Goal: Task Accomplishment & Management: Manage account settings

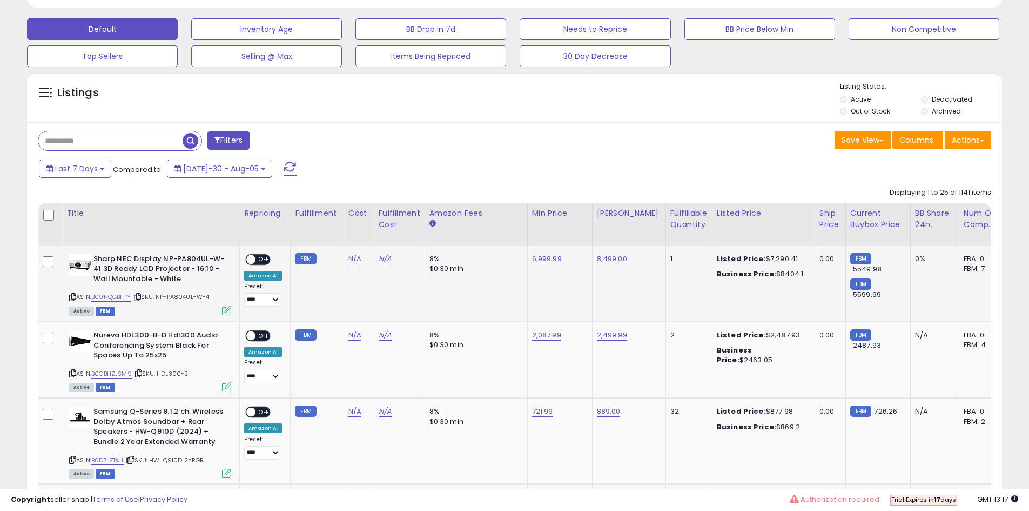
scroll to position [222, 566]
click at [958, 133] on button "Actions" at bounding box center [968, 140] width 46 height 18
click at [943, 211] on link "Export All Columns" at bounding box center [924, 208] width 118 height 17
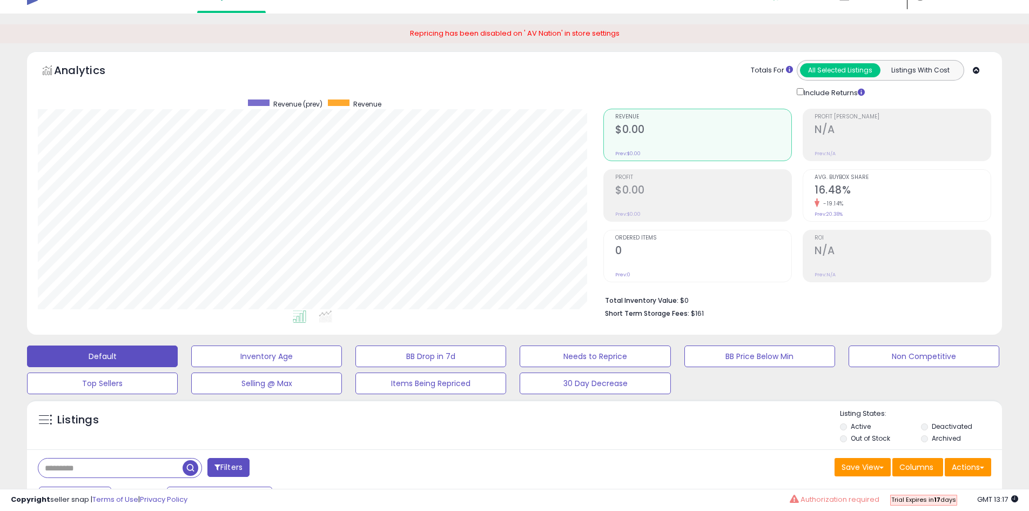
scroll to position [0, 0]
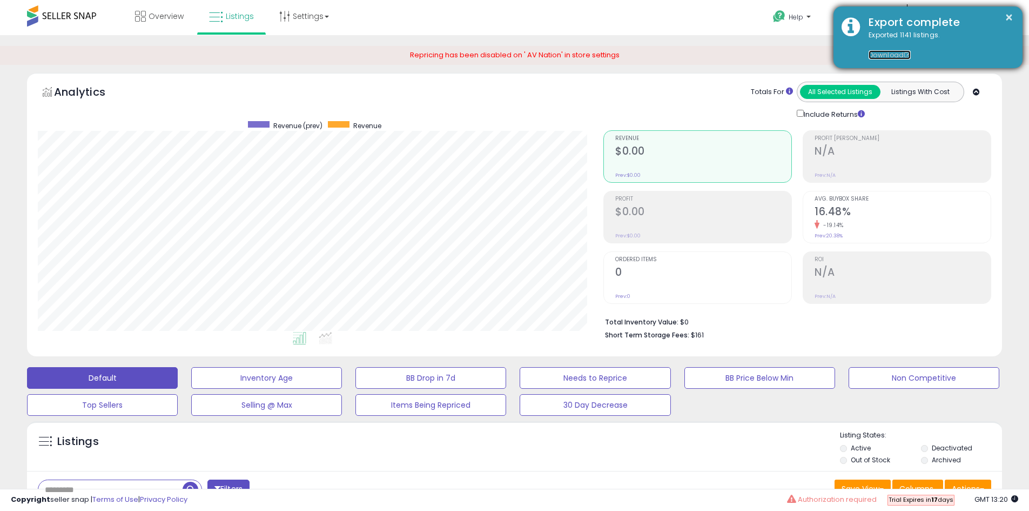
click at [889, 52] on link "Download" at bounding box center [890, 54] width 42 height 9
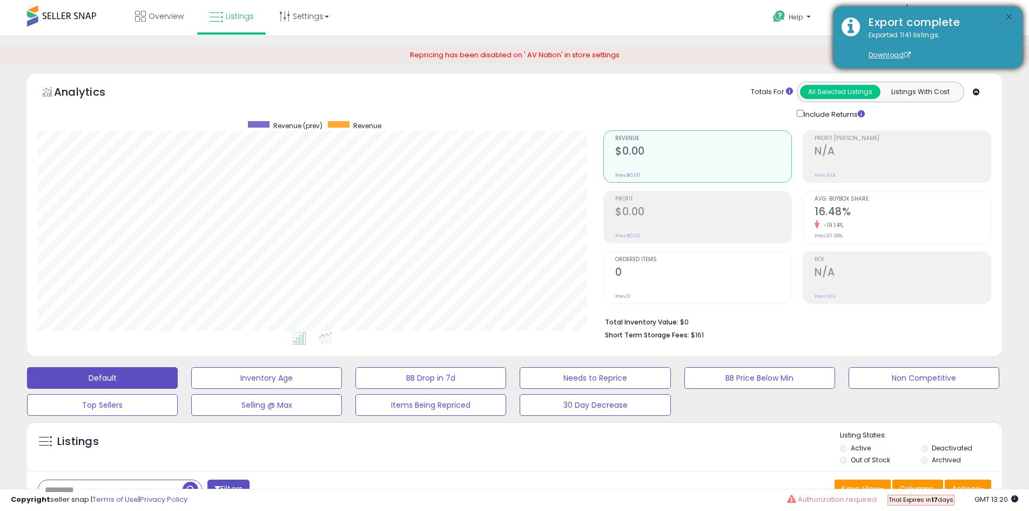
click at [1009, 14] on button "×" at bounding box center [1009, 18] width 9 height 14
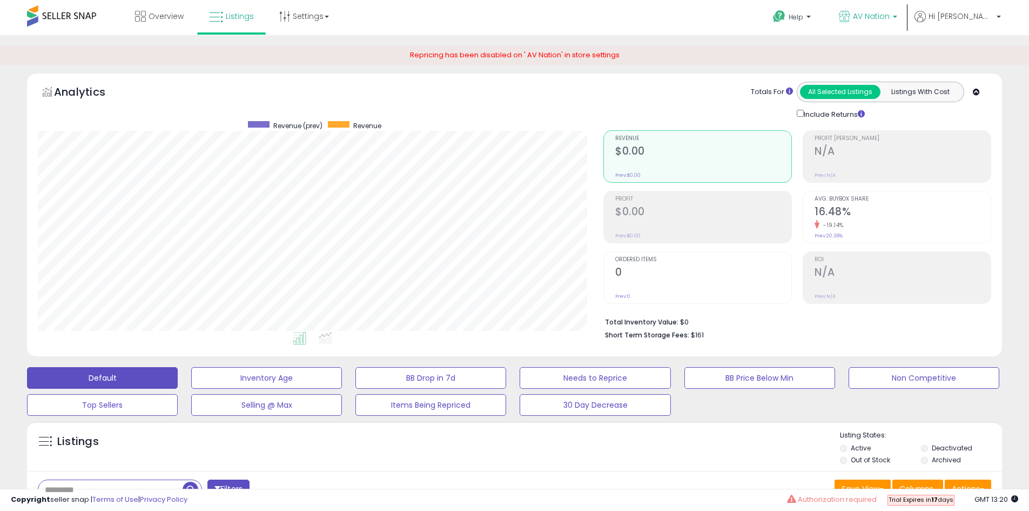
click at [889, 15] on span "AV Nation" at bounding box center [871, 16] width 37 height 11
click at [894, 47] on span "1,141 listings" at bounding box center [876, 49] width 35 height 9
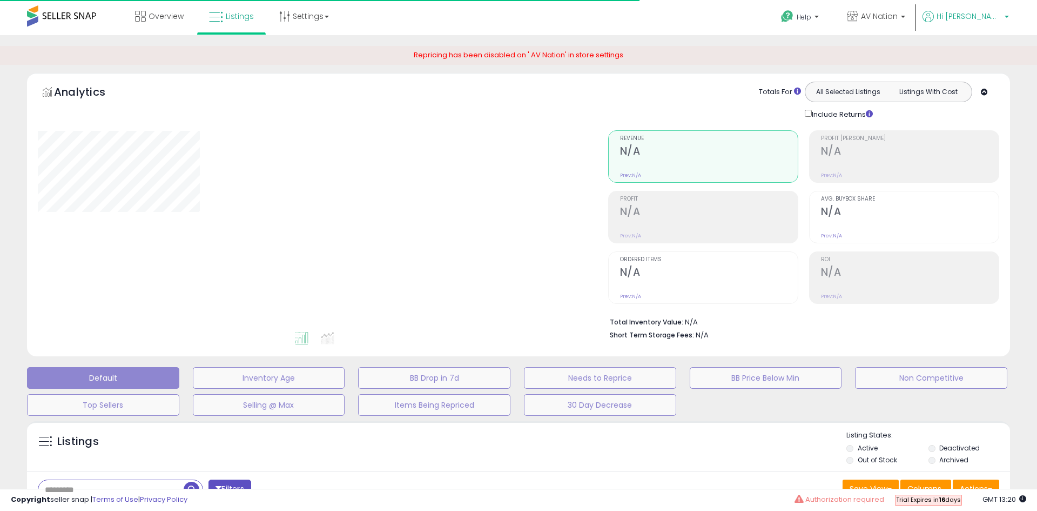
click at [977, 18] on span "Hi [PERSON_NAME]" at bounding box center [969, 16] width 65 height 11
click at [981, 61] on link "Profile" at bounding box center [987, 57] width 22 height 10
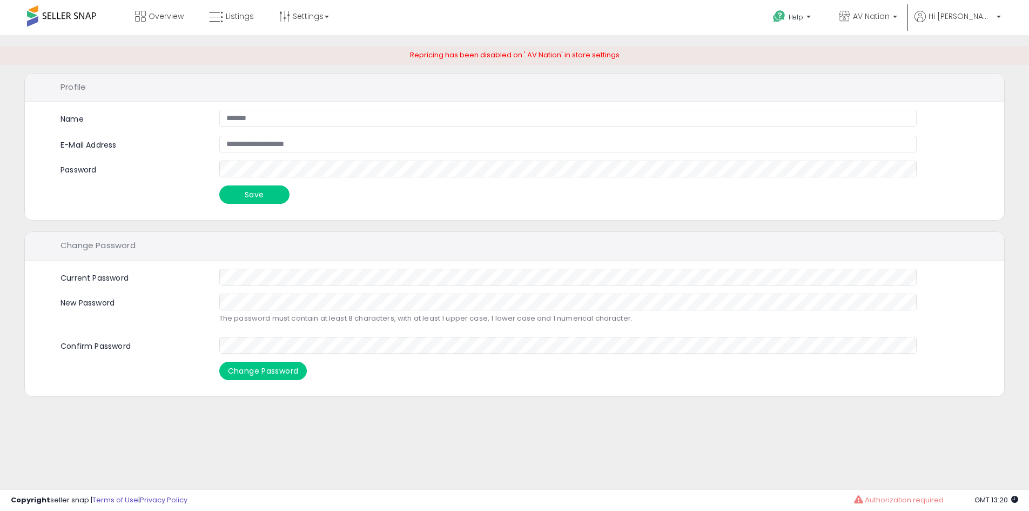
click at [405, 251] on div "Change Password" at bounding box center [515, 246] width 980 height 29
click at [814, 17] on p "Help" at bounding box center [793, 18] width 41 height 12
click at [890, 14] on span "AV Nation" at bounding box center [871, 16] width 37 height 11
click at [312, 26] on link "Settings" at bounding box center [304, 16] width 66 height 32
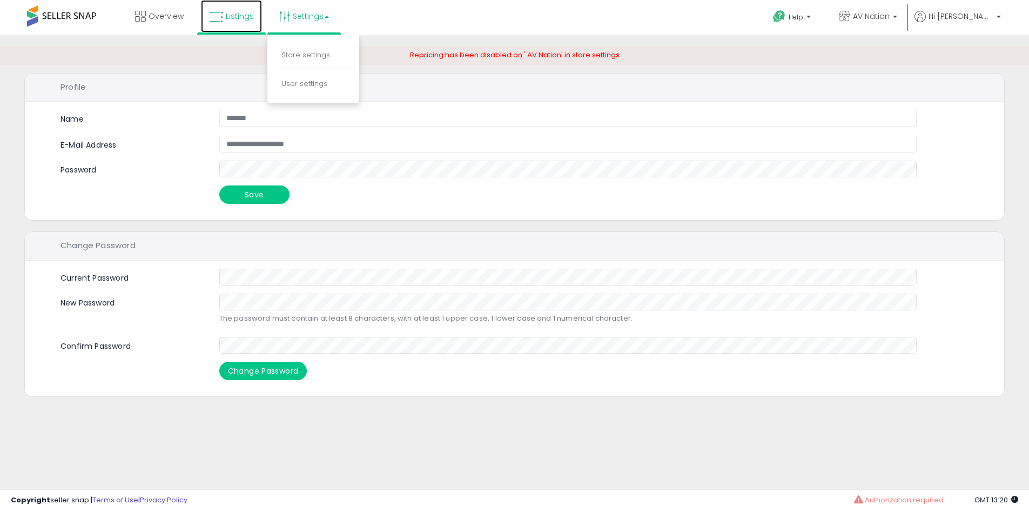
click at [243, 28] on link "Listings" at bounding box center [231, 16] width 61 height 32
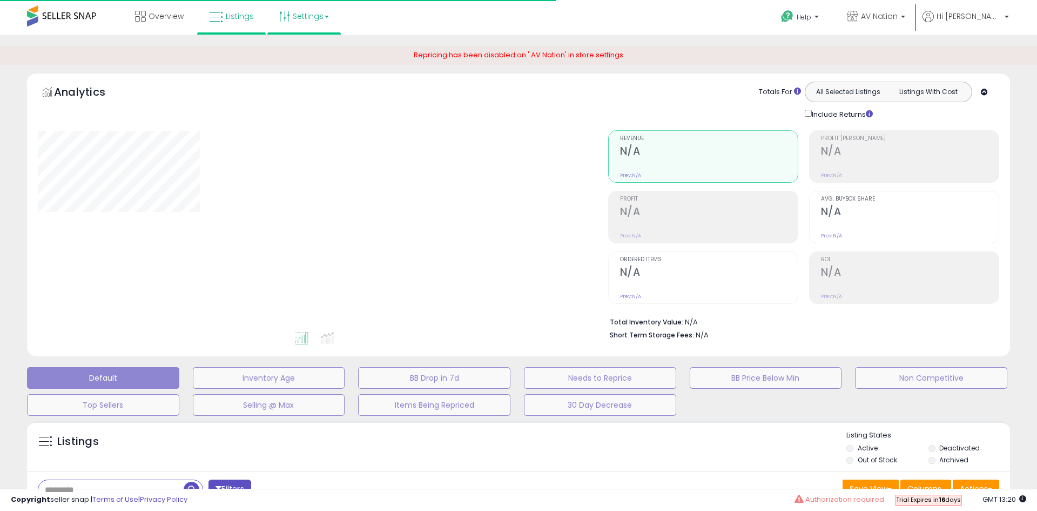
click at [320, 26] on link "Settings" at bounding box center [304, 16] width 66 height 32
click at [301, 53] on link "Store settings" at bounding box center [306, 55] width 49 height 10
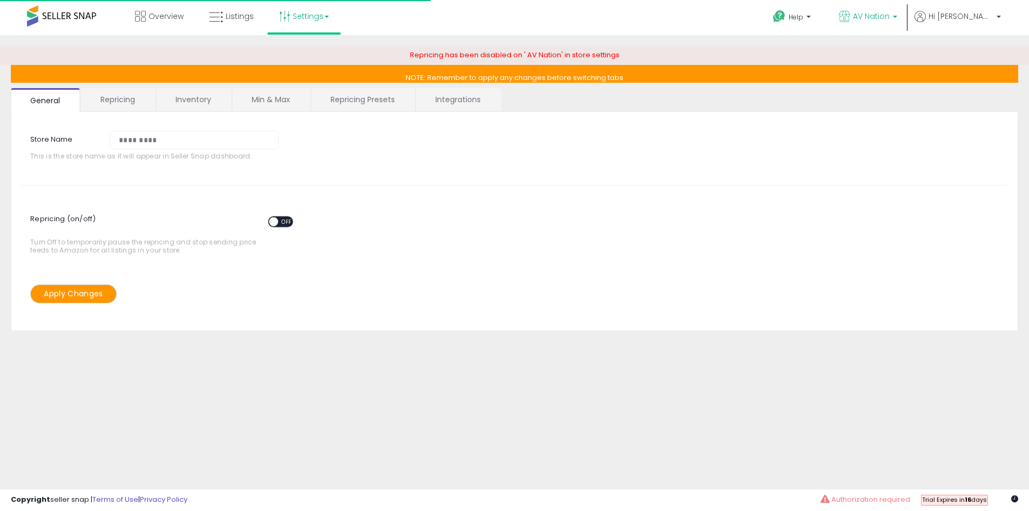
click at [906, 32] on link "AV Nation" at bounding box center [868, 17] width 75 height 35
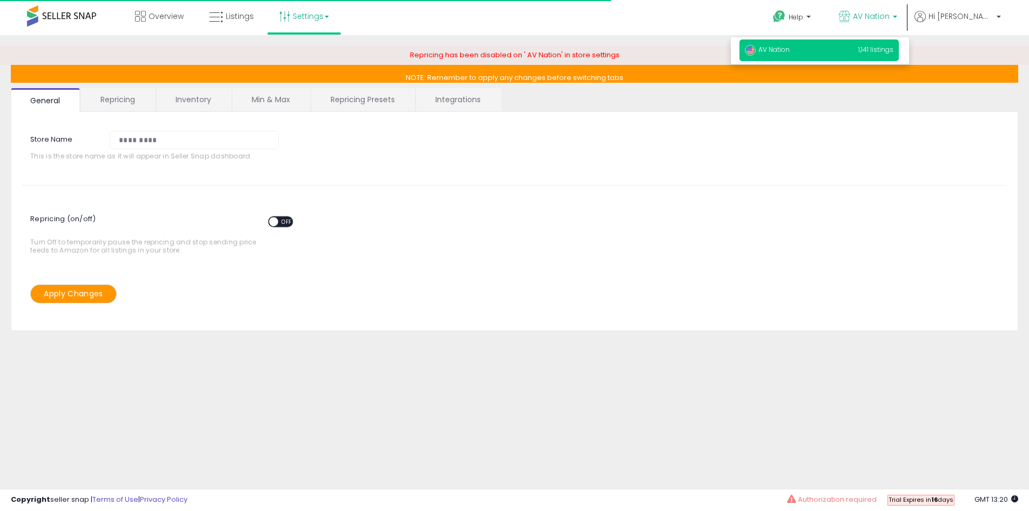
click at [865, 50] on p "AV Nation 1,141 listings" at bounding box center [819, 50] width 159 height 22
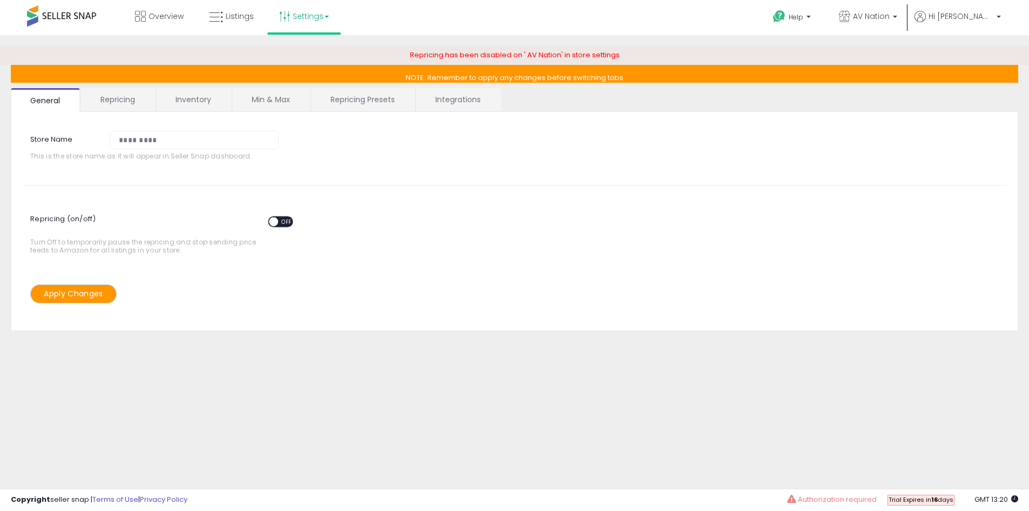
click at [110, 104] on link "Repricing" at bounding box center [117, 99] width 73 height 23
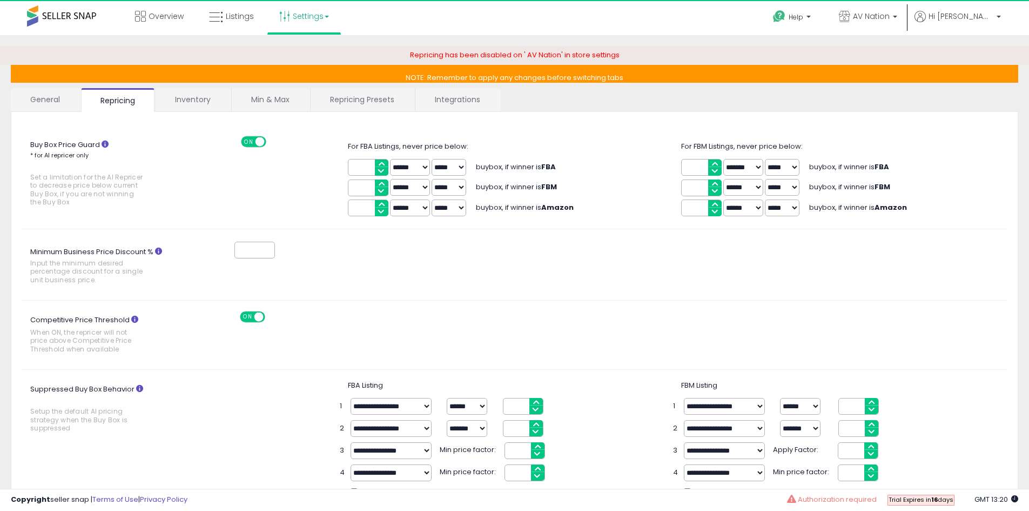
drag, startPoint x: 180, startPoint y: 104, endPoint x: 187, endPoint y: 103, distance: 7.1
click at [178, 104] on link "Inventory" at bounding box center [193, 99] width 75 height 23
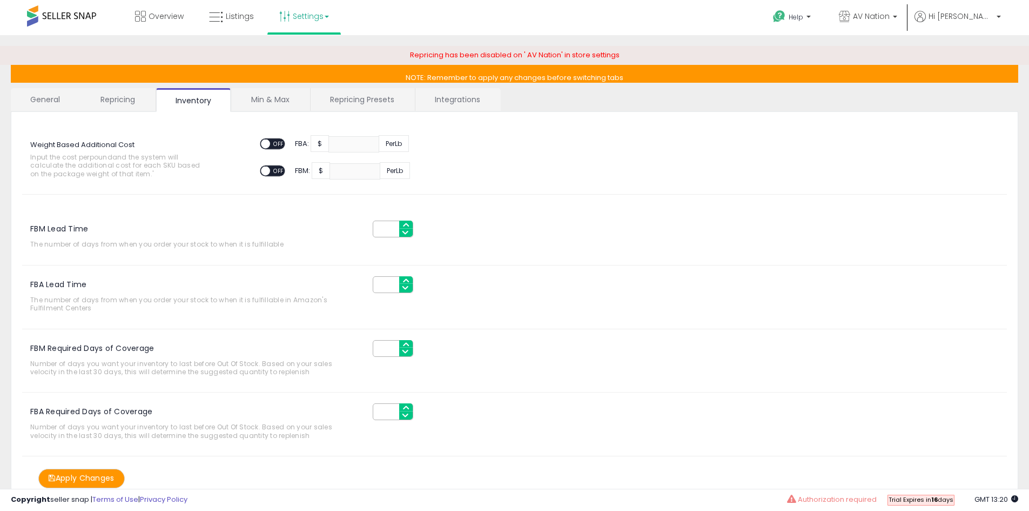
click at [242, 102] on link "Min & Max" at bounding box center [270, 99] width 77 height 23
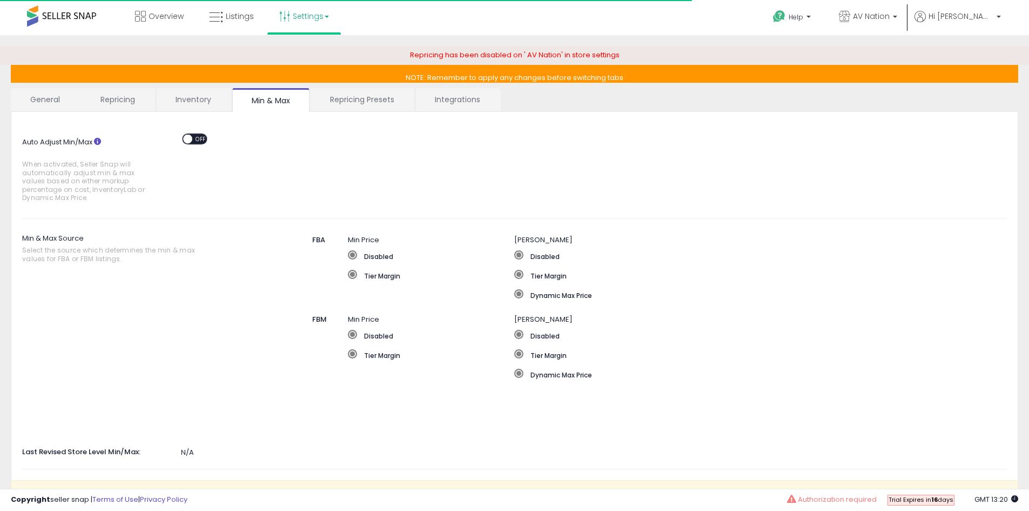
click at [327, 106] on link "Repricing Presets" at bounding box center [362, 99] width 103 height 23
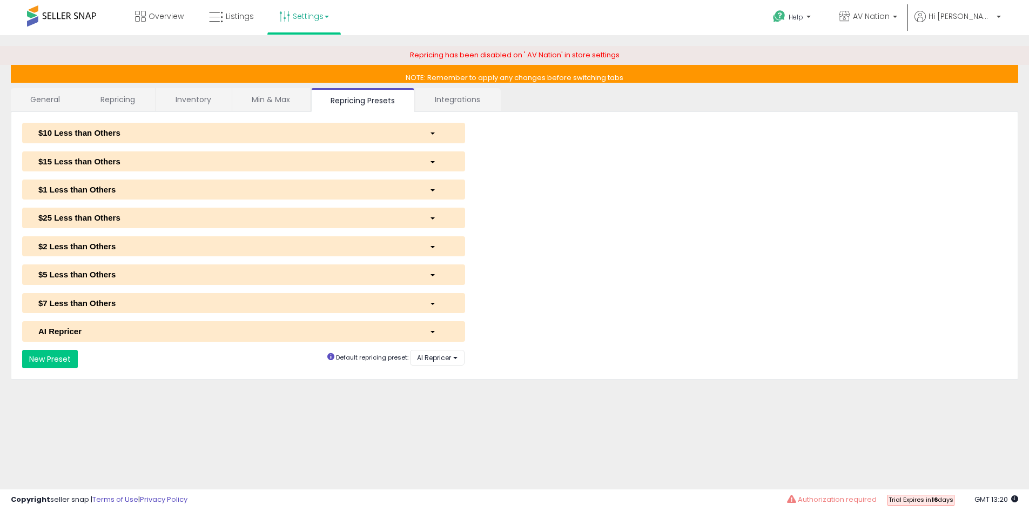
click at [453, 103] on link "Integrations" at bounding box center [458, 99] width 84 height 23
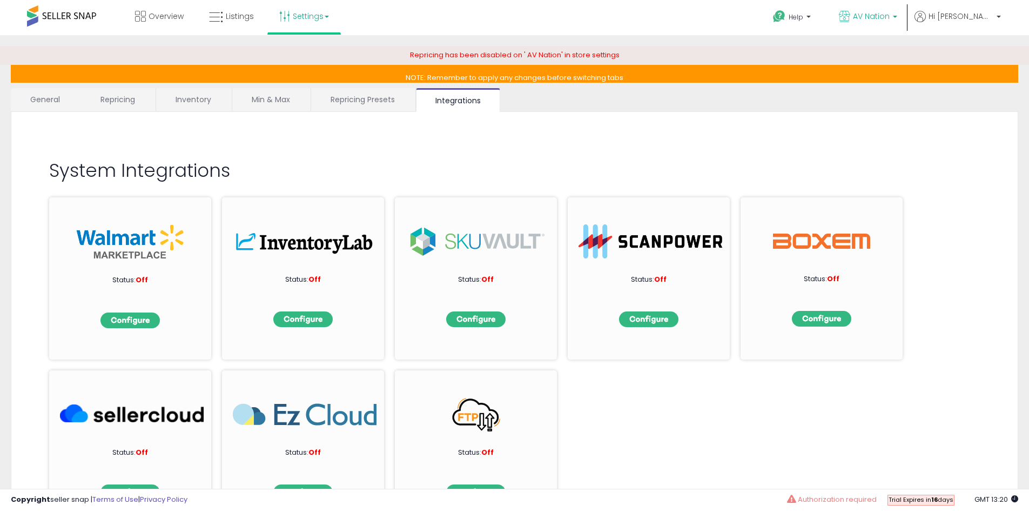
click at [898, 24] on p "AV Nation" at bounding box center [868, 18] width 58 height 14
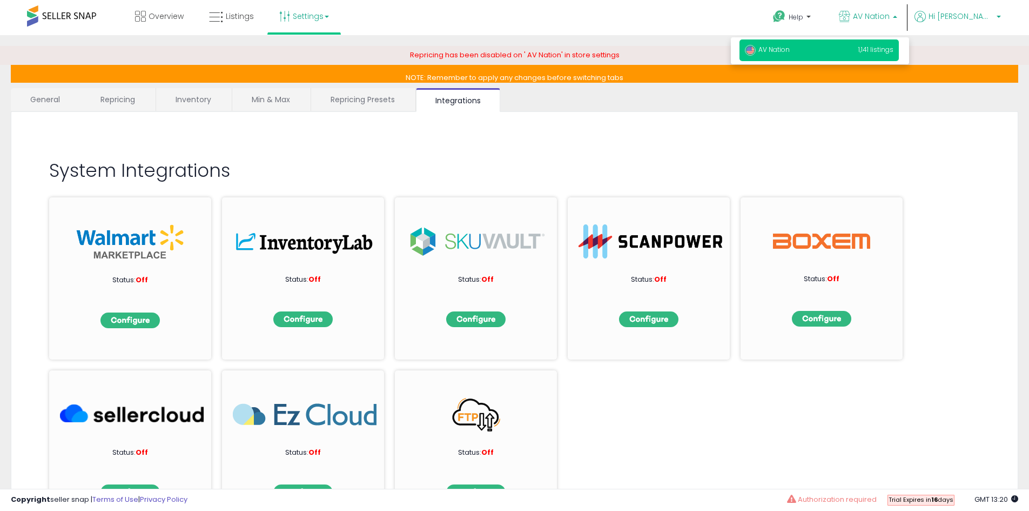
click at [977, 18] on span "Hi [PERSON_NAME]" at bounding box center [961, 16] width 65 height 11
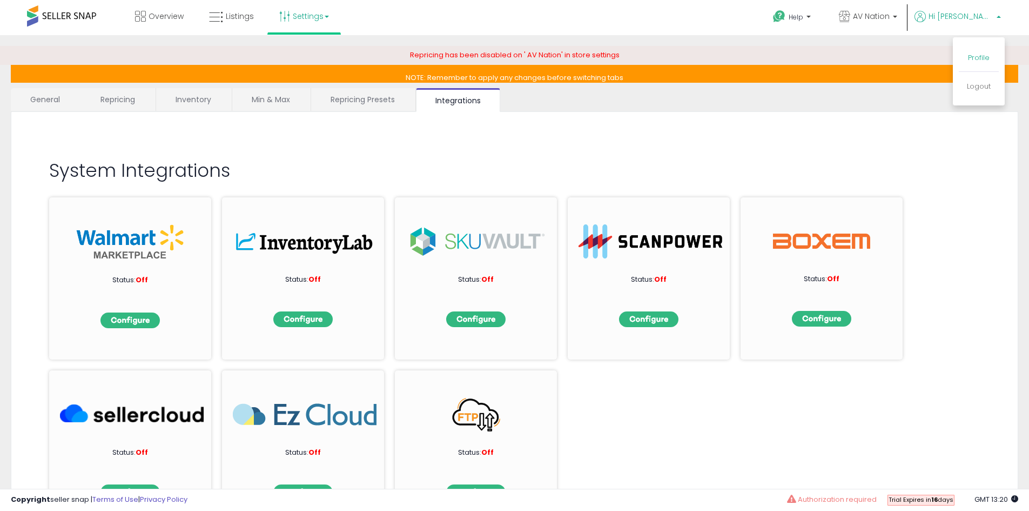
click at [977, 52] on li "Profile" at bounding box center [979, 58] width 40 height 27
click at [977, 57] on link "Profile" at bounding box center [979, 57] width 22 height 10
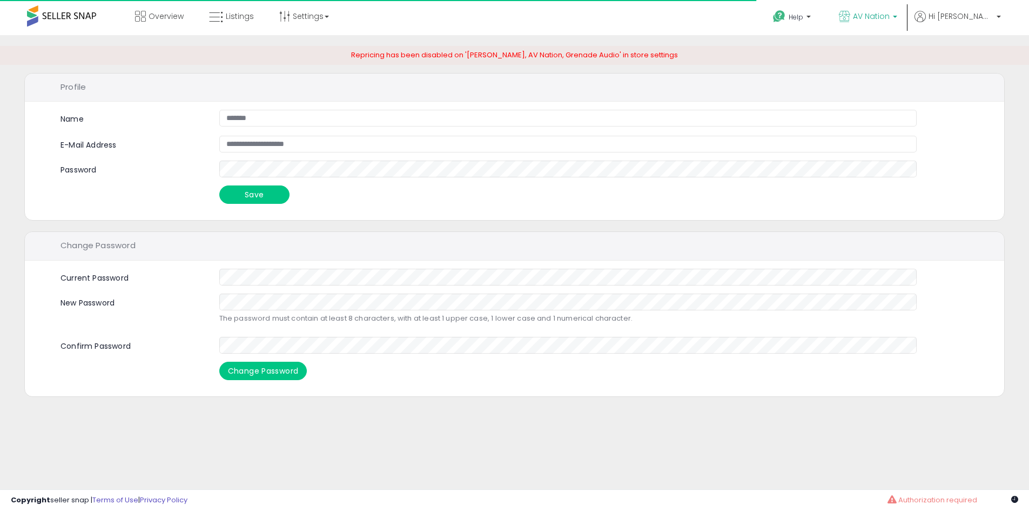
click at [906, 4] on link "AV Nation" at bounding box center [868, 17] width 75 height 35
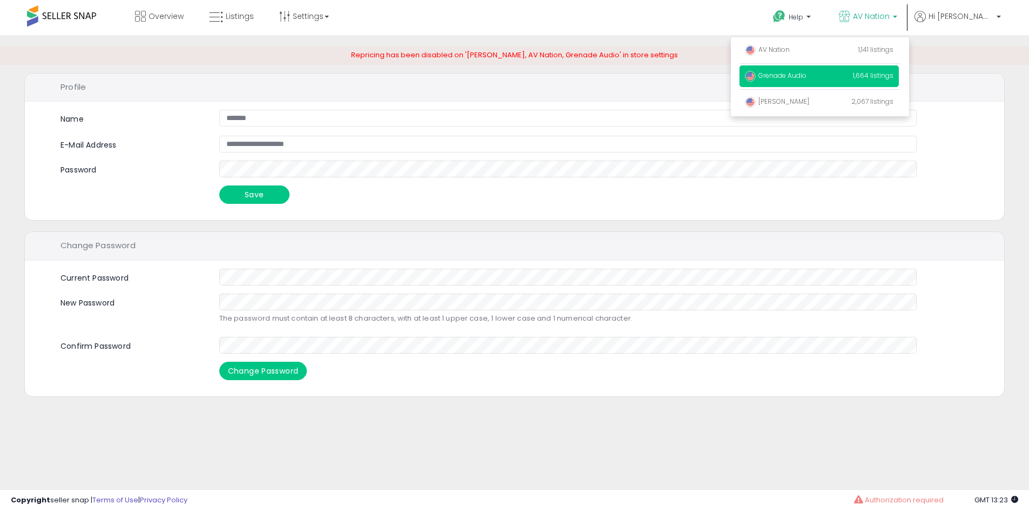
click at [819, 81] on p "Grenade Audio 1,664 listings" at bounding box center [819, 76] width 159 height 22
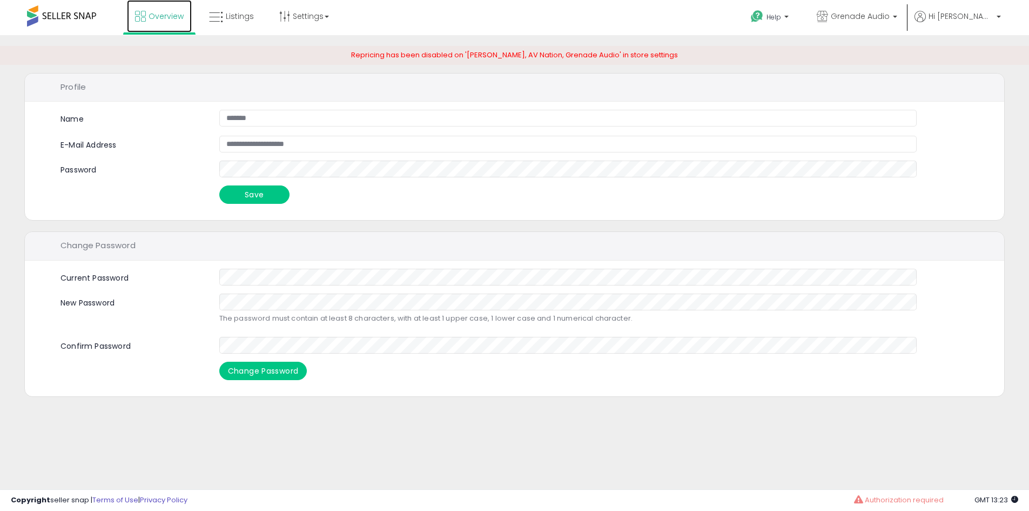
click at [179, 20] on span "Overview" at bounding box center [166, 16] width 35 height 11
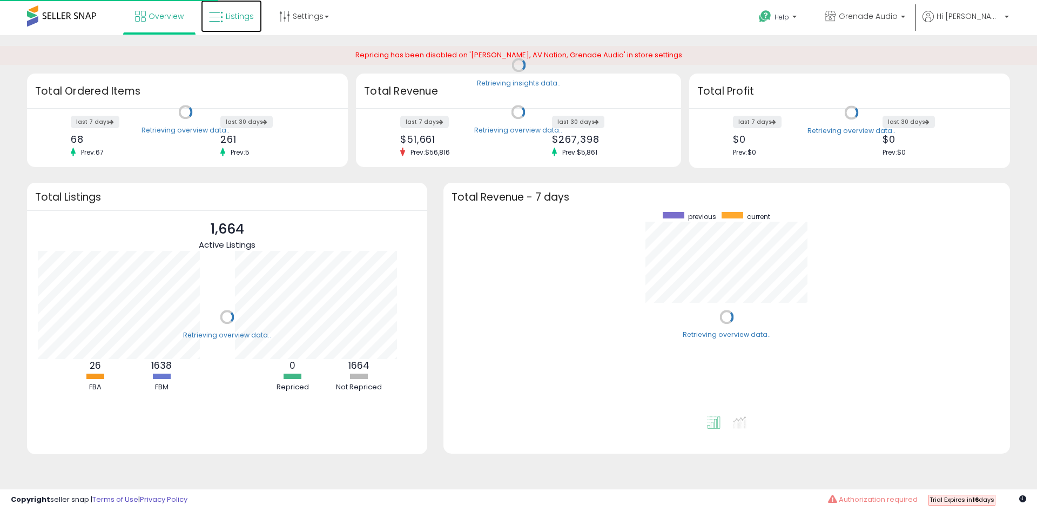
click at [209, 16] on icon at bounding box center [216, 17] width 14 height 14
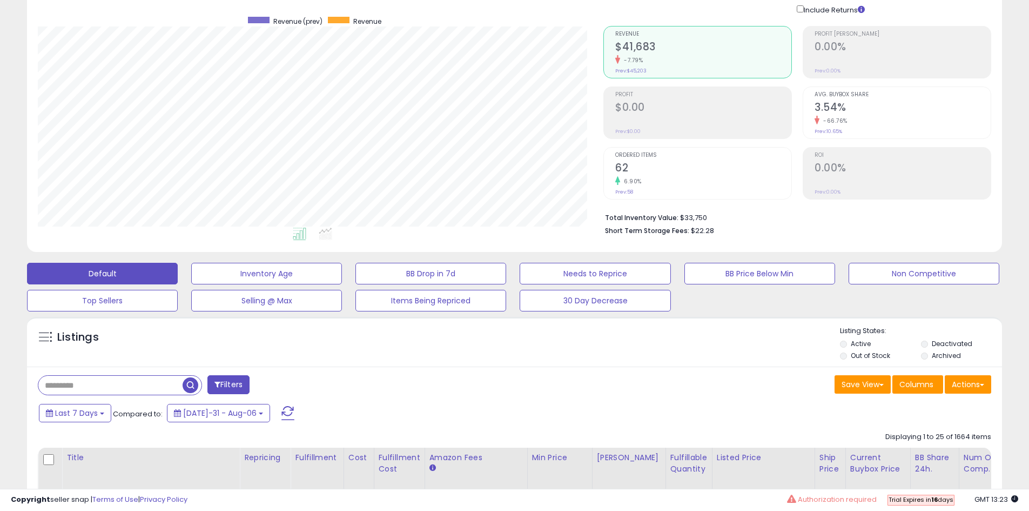
scroll to position [216, 0]
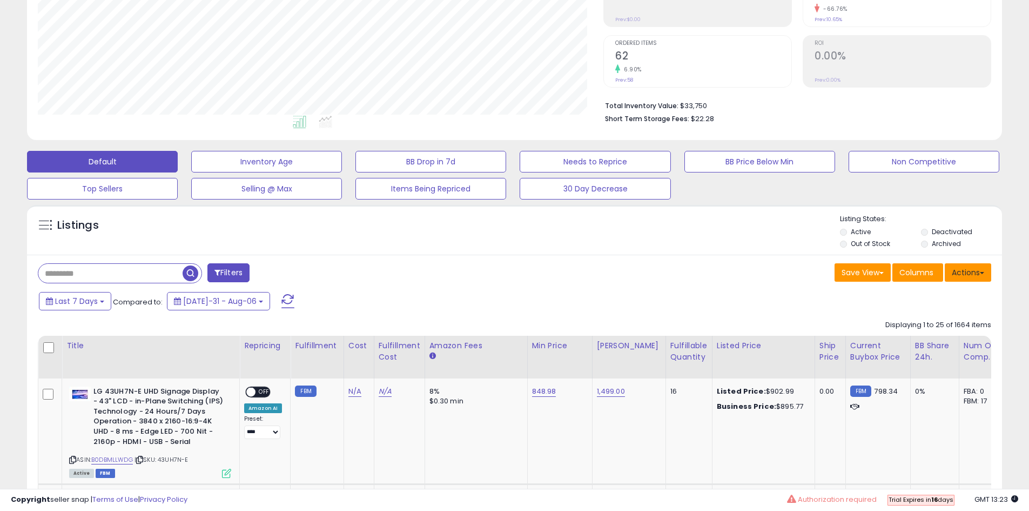
click at [975, 280] on button "Actions" at bounding box center [968, 272] width 46 height 18
click at [908, 334] on link "Export All Columns" at bounding box center [924, 341] width 118 height 17
